Goal: Task Accomplishment & Management: Manage account settings

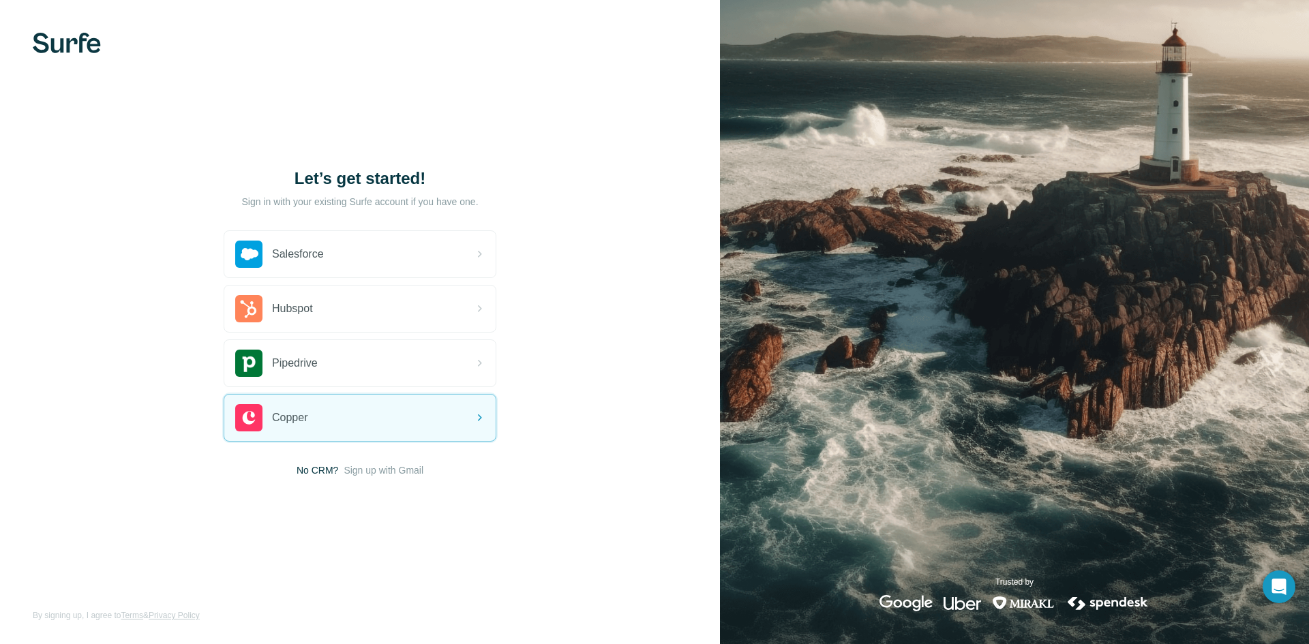
click at [59, 41] on img at bounding box center [67, 43] width 68 height 20
click at [389, 468] on span "Sign up with Gmail" at bounding box center [384, 471] width 80 height 14
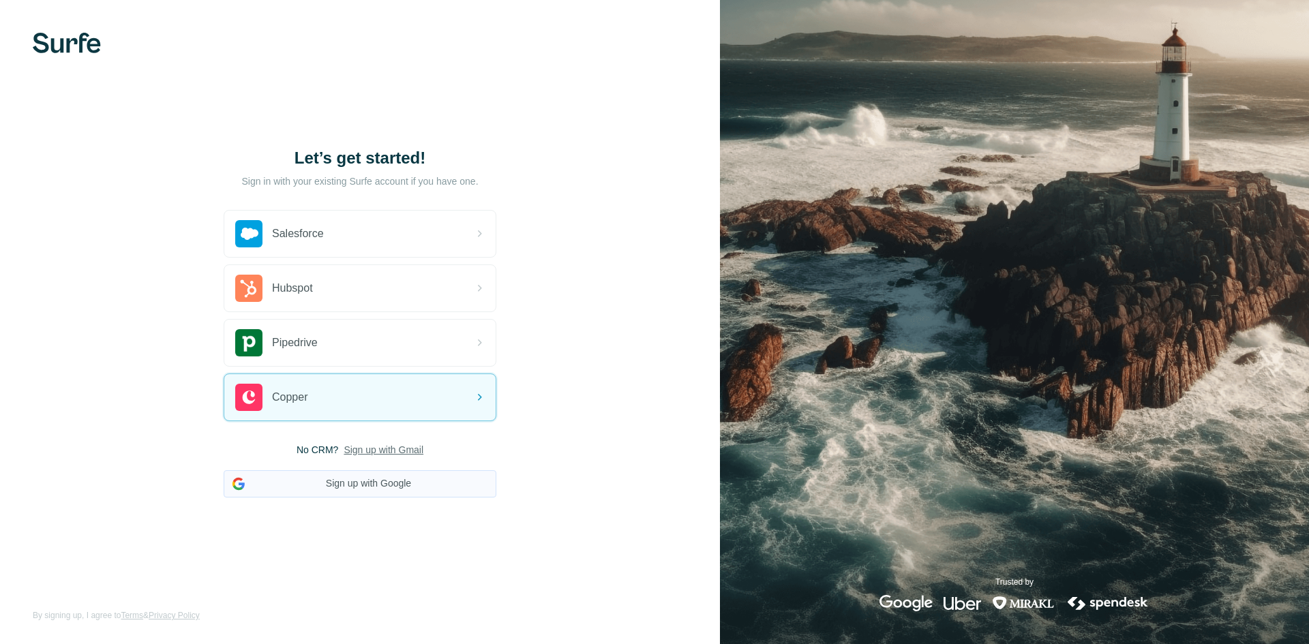
click at [385, 481] on button "Sign up with Google" at bounding box center [360, 483] width 273 height 27
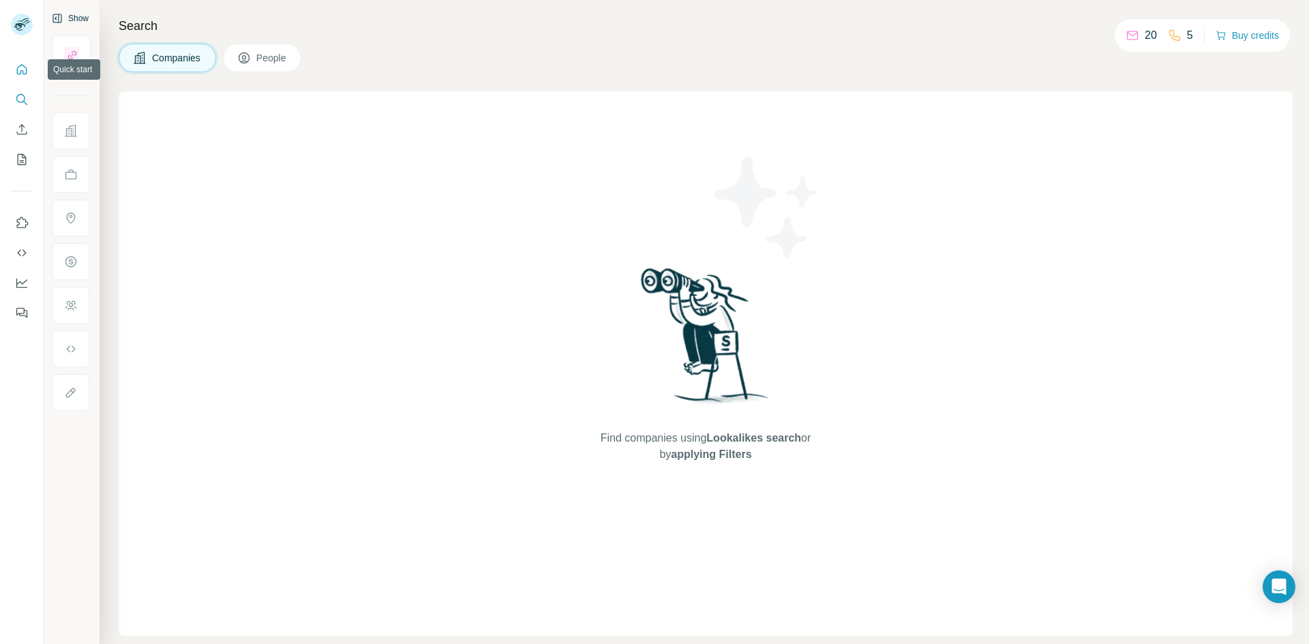
click at [84, 18] on button "Show" at bounding box center [70, 18] width 56 height 20
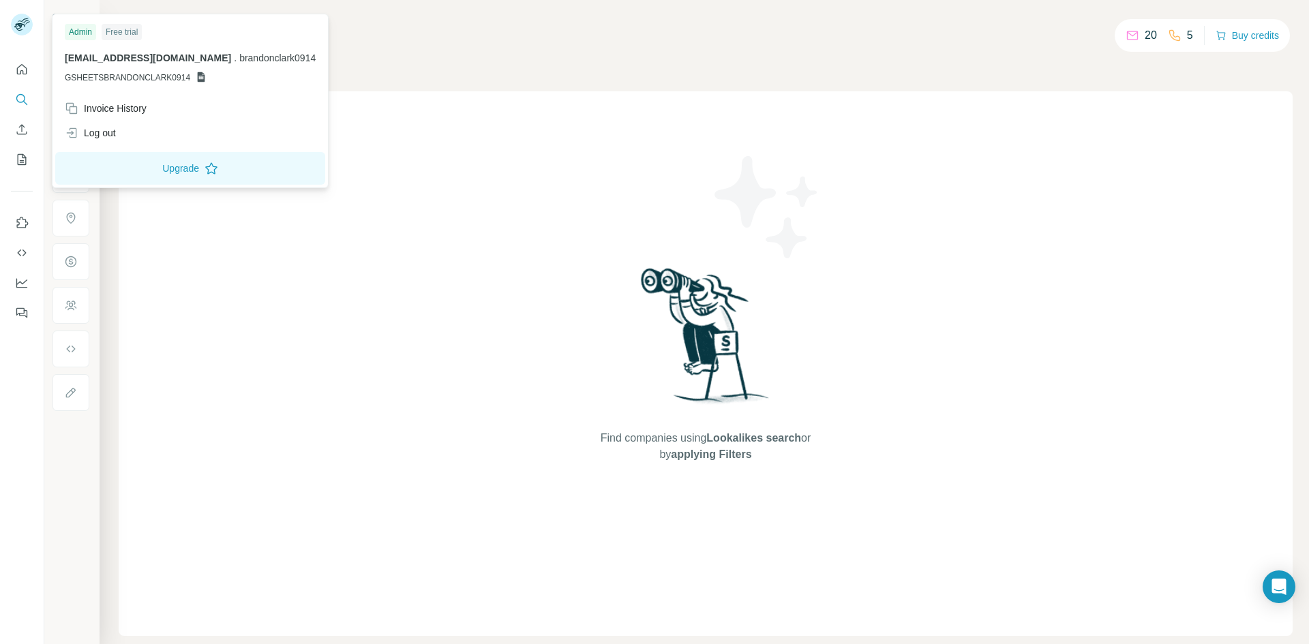
click at [18, 24] on icon at bounding box center [19, 26] width 11 height 7
click at [96, 110] on div "Invoice History" at bounding box center [106, 109] width 82 height 14
